Goal: Navigation & Orientation: Find specific page/section

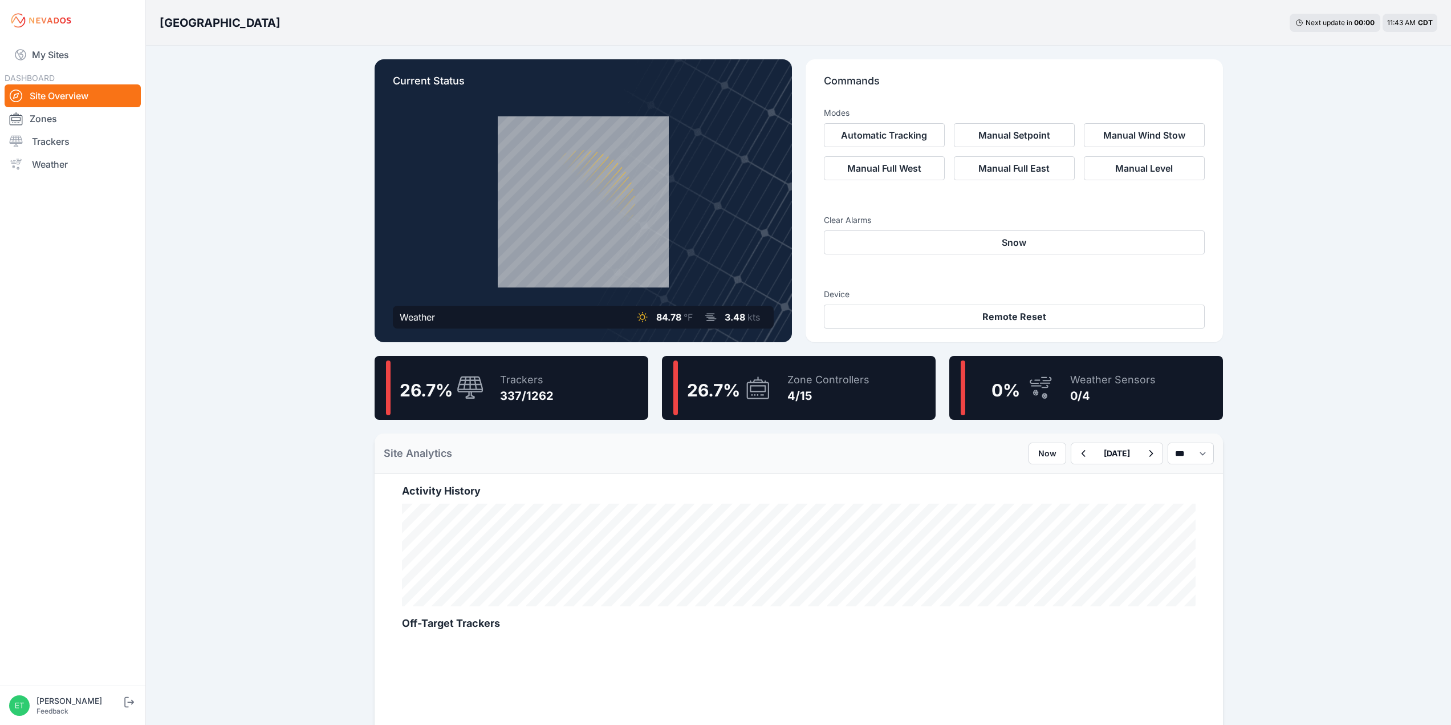
click at [574, 205] on polygon at bounding box center [579, 197] width 68 height 77
click at [425, 317] on div "Weather" at bounding box center [417, 317] width 35 height 14
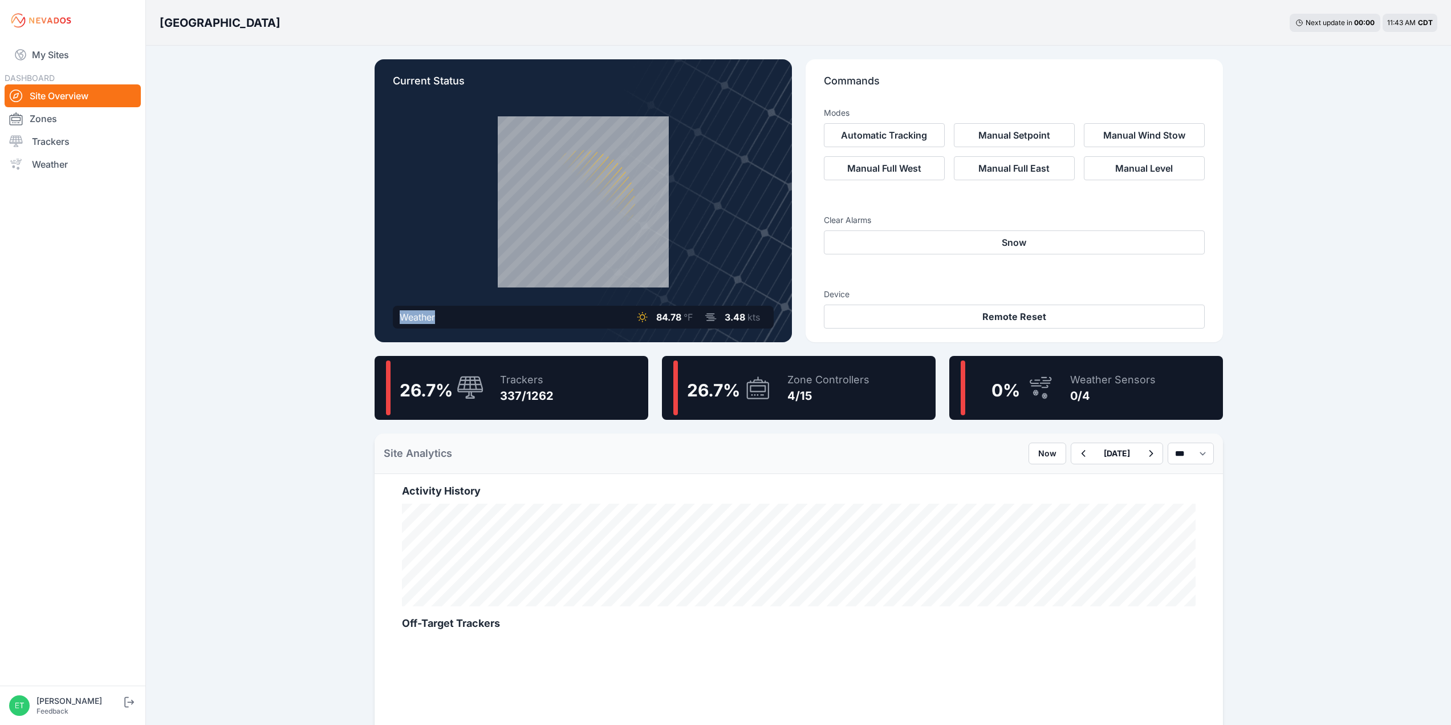
click at [425, 317] on div "Weather" at bounding box center [417, 317] width 35 height 14
click at [503, 307] on div "Weather 84.78 °F 3.48 kts" at bounding box center [583, 317] width 381 height 23
click at [821, 377] on div "Zone Controllers" at bounding box center [828, 380] width 82 height 16
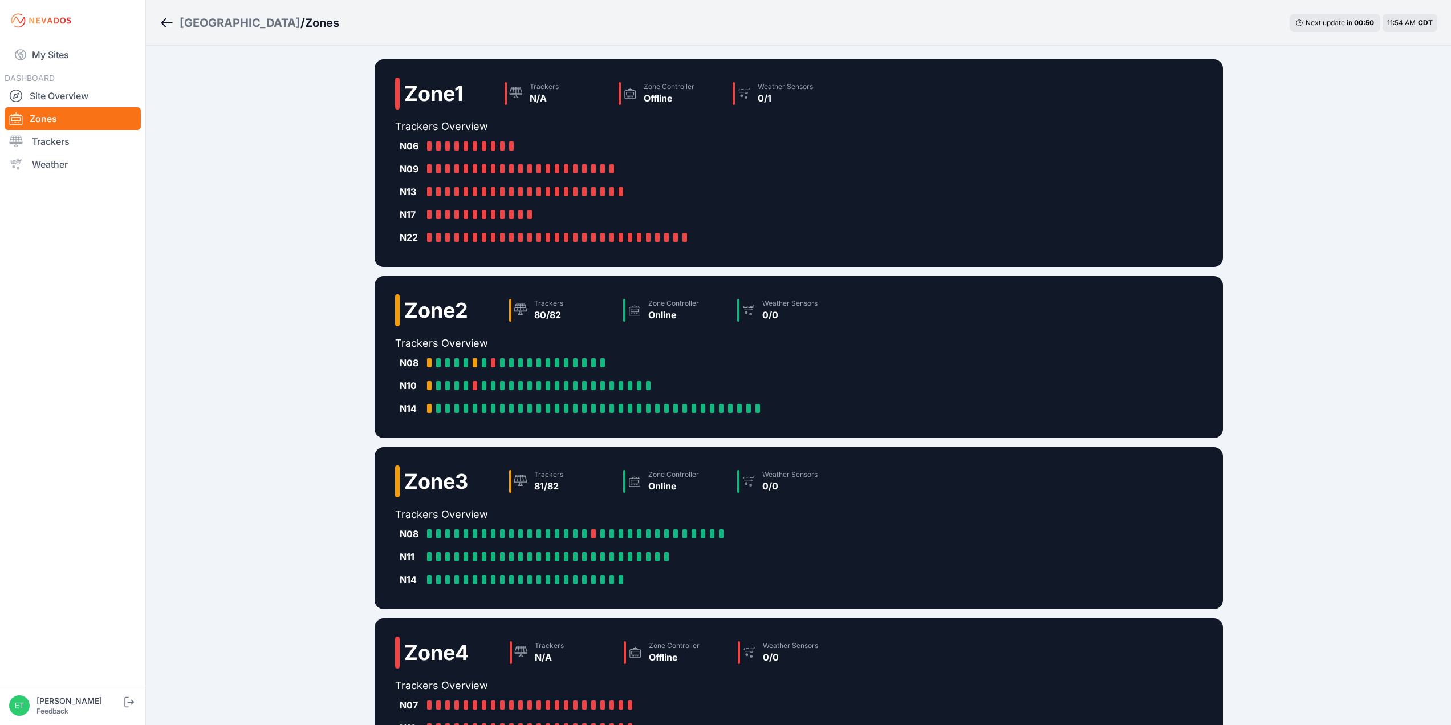
click at [167, 25] on icon "Breadcrumb" at bounding box center [167, 23] width 14 height 14
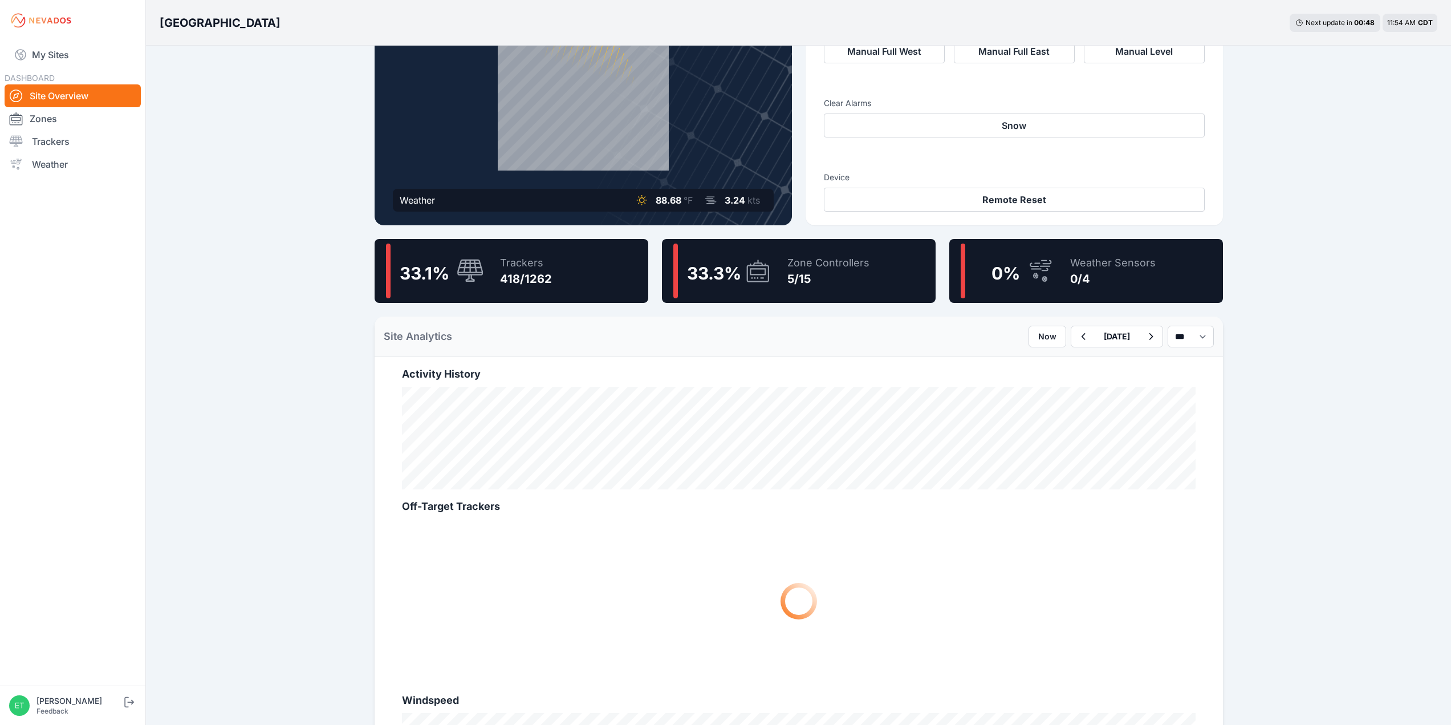
scroll to position [117, 0]
